Goal: Information Seeking & Learning: Learn about a topic

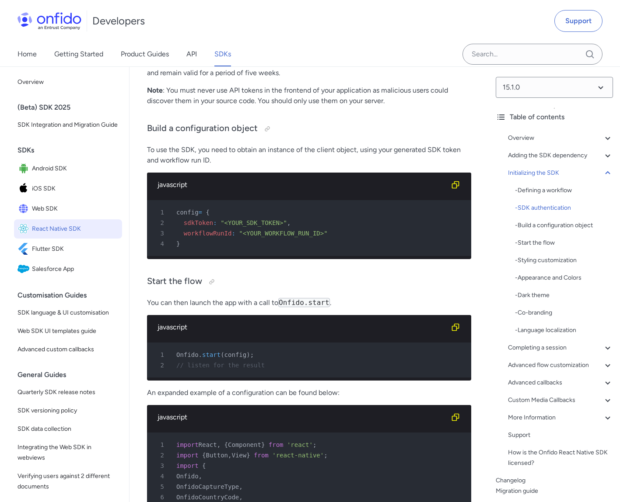
scroll to position [3776, 0]
click at [347, 50] on p "The SDK is authenticated using SDK tokens. Onfido Studio generates and exposes …" at bounding box center [309, 39] width 324 height 21
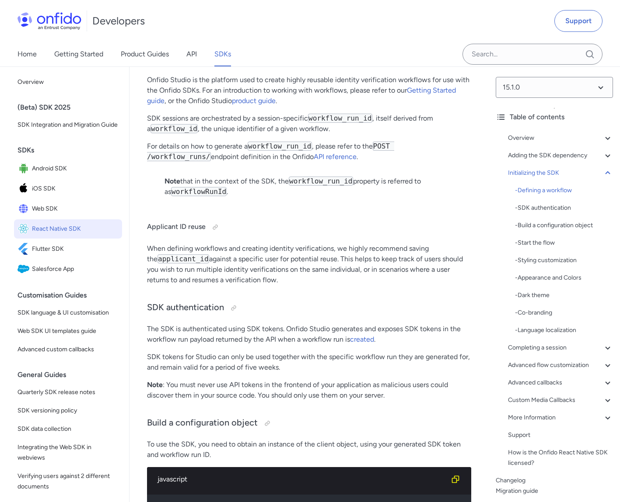
scroll to position [3467, 0]
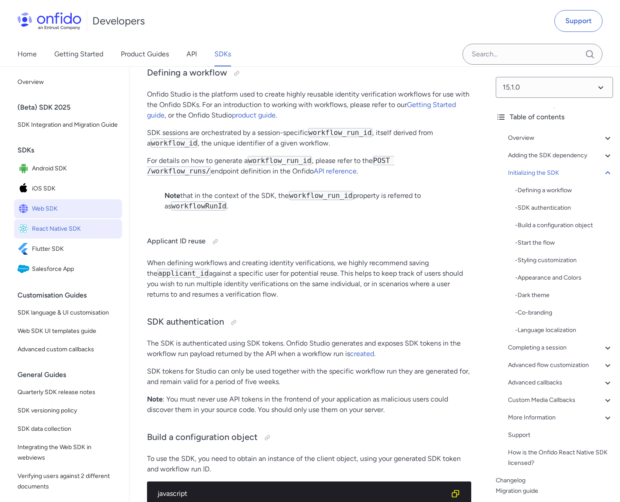
click at [68, 215] on span "Web SDK" at bounding box center [75, 209] width 87 height 12
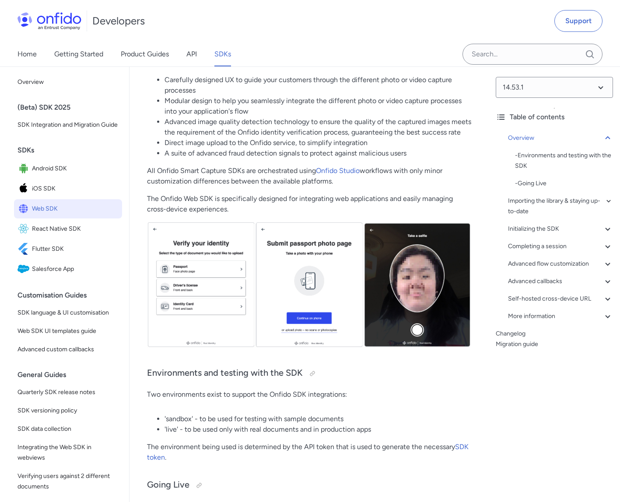
scroll to position [185, 0]
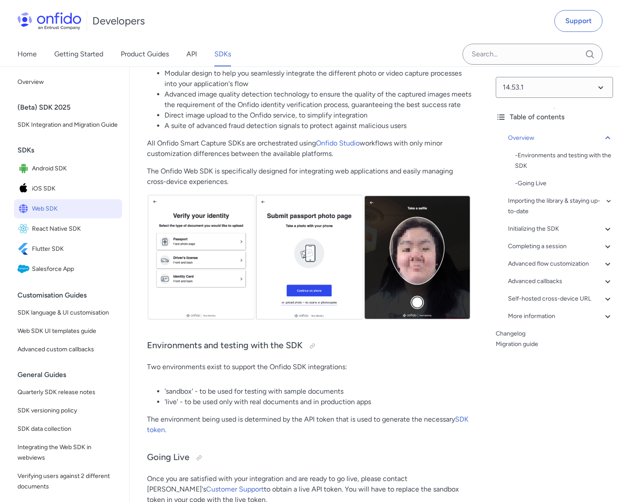
click at [302, 256] on img at bounding box center [309, 257] width 324 height 126
click at [273, 170] on p "The Onfido Web SDK is specifically designed for integrating web applications an…" at bounding box center [309, 176] width 324 height 21
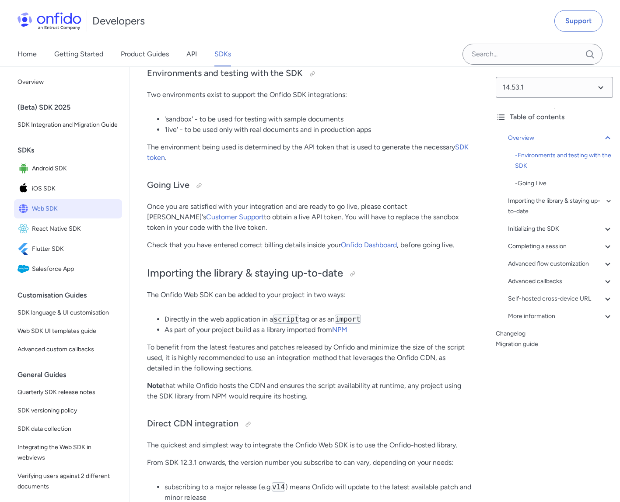
scroll to position [456, 0]
